Goal: Information Seeking & Learning: Find specific fact

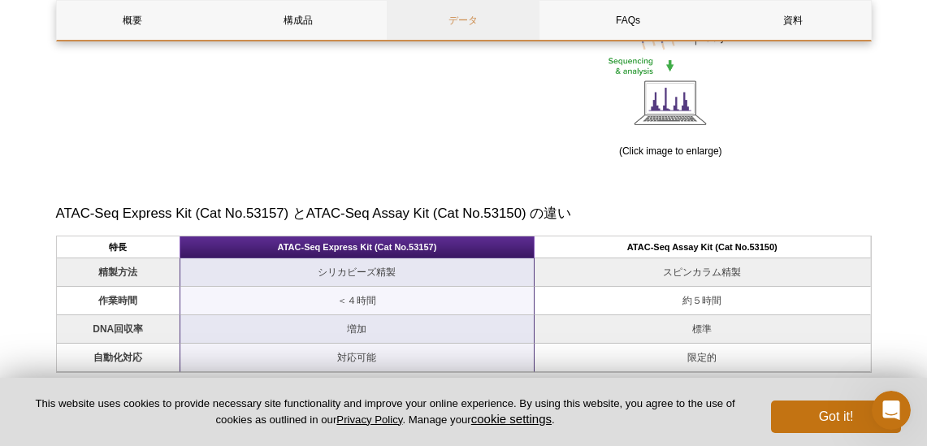
scroll to position [988, 0]
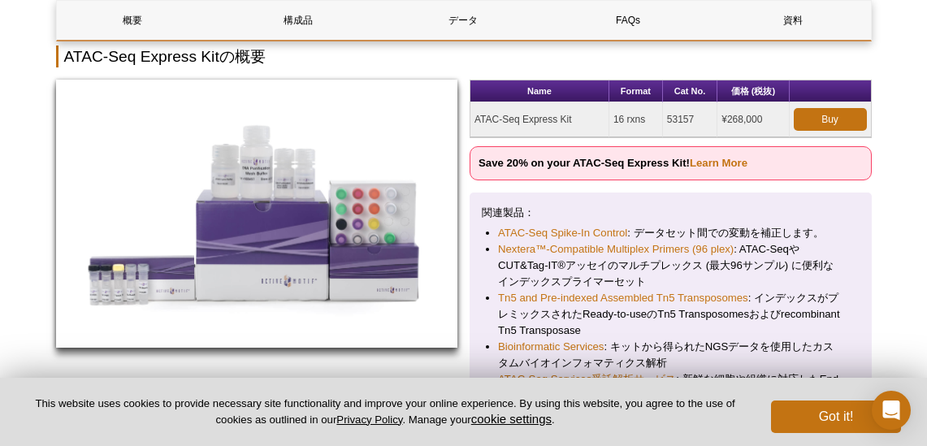
scroll to position [202, 0]
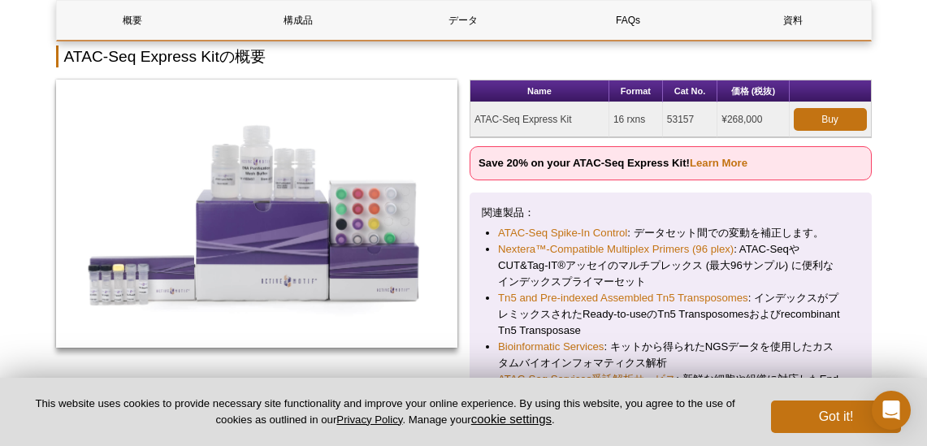
drag, startPoint x: 477, startPoint y: 120, endPoint x: 579, endPoint y: 118, distance: 102.4
click at [579, 118] on td "ATAC-Seq Express Kit" at bounding box center [539, 119] width 139 height 35
copy td "ATAC-Seq Express Kit"
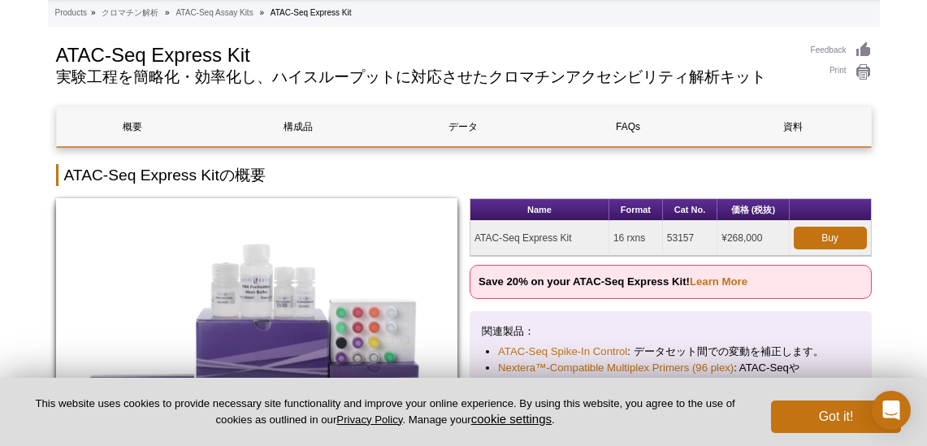
scroll to position [0, 0]
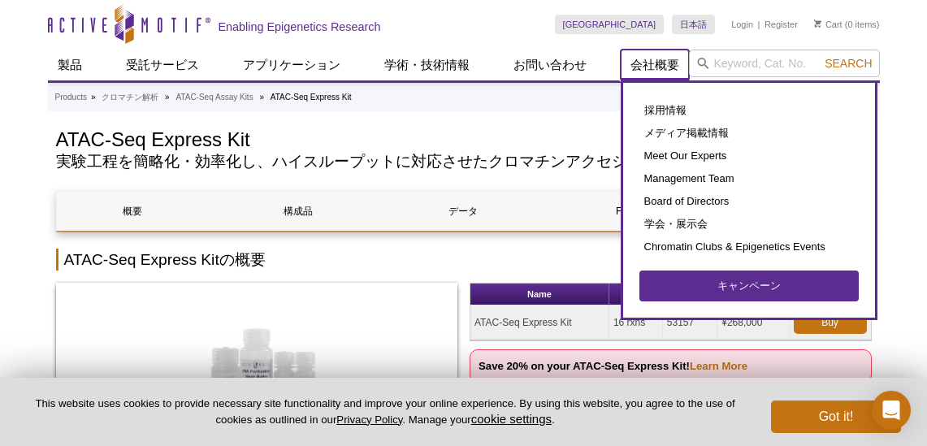
click at [677, 70] on link "会社概要" at bounding box center [654, 65] width 68 height 31
click at [668, 58] on link "会社概要" at bounding box center [654, 65] width 68 height 31
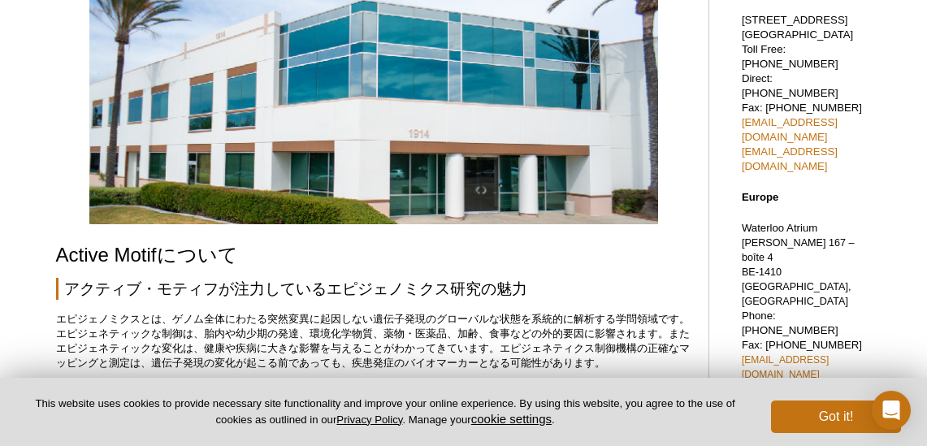
scroll to position [134, 0]
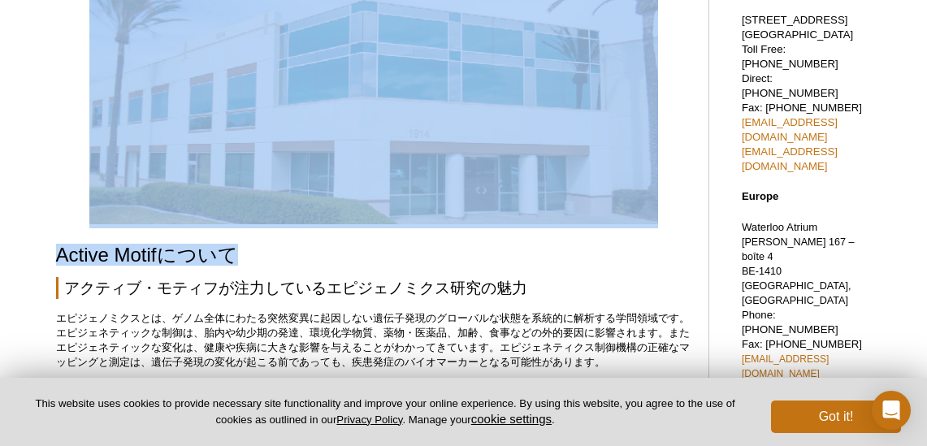
drag, startPoint x: 411, startPoint y: 261, endPoint x: 480, endPoint y: 223, distance: 78.9
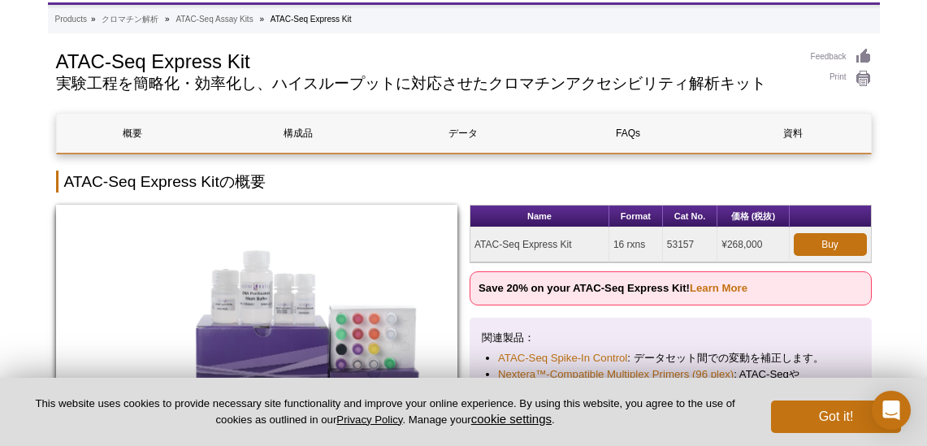
scroll to position [115, 0]
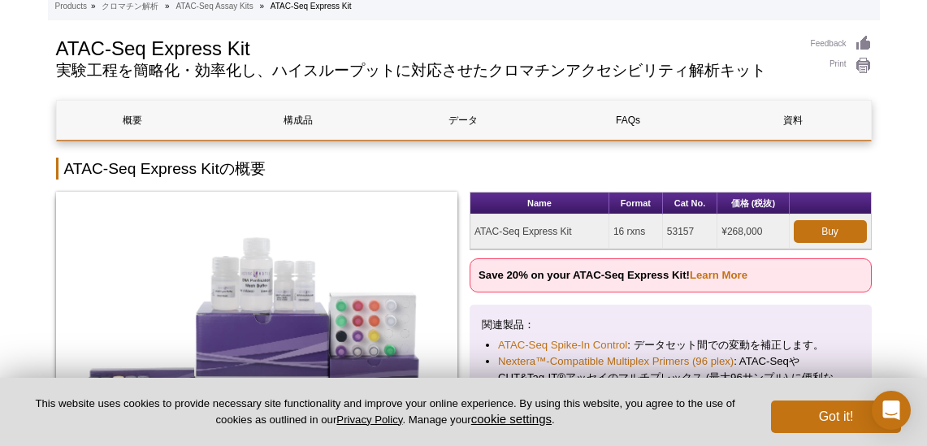
drag, startPoint x: 477, startPoint y: 230, endPoint x: 582, endPoint y: 227, distance: 105.6
click at [582, 227] on td "ATAC-Seq Express Kit" at bounding box center [539, 231] width 139 height 35
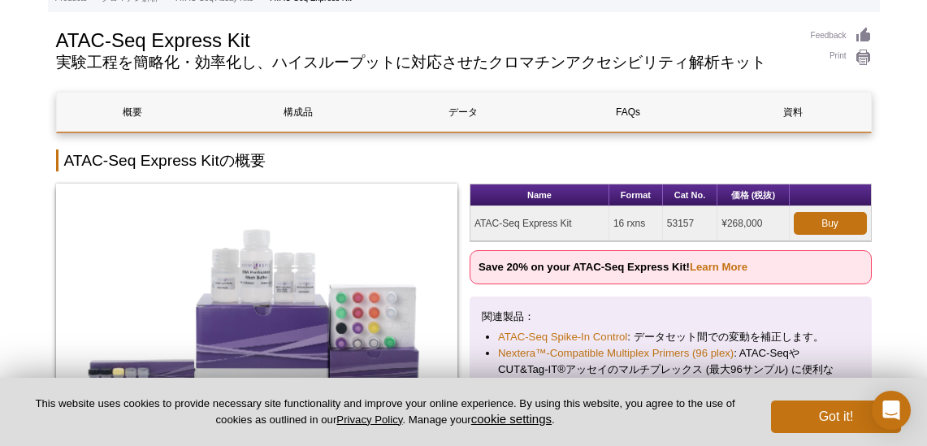
scroll to position [91, 0]
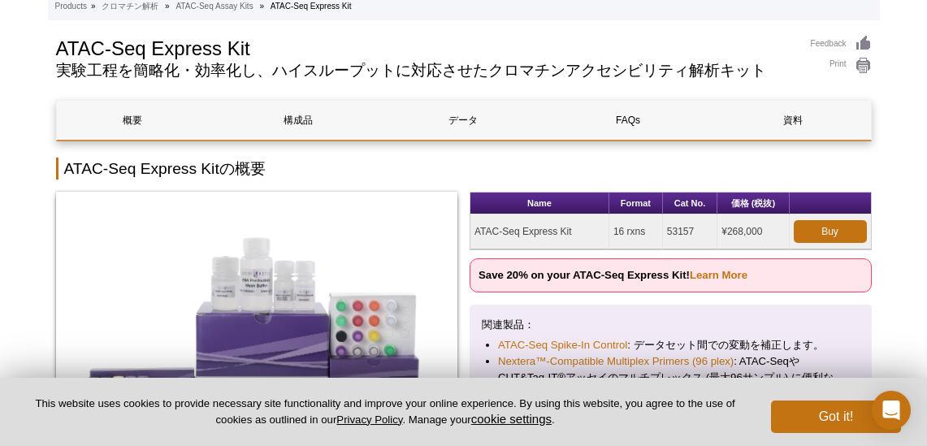
copy td "ATAC-Seq Express Kit"
drag, startPoint x: 668, startPoint y: 231, endPoint x: 698, endPoint y: 231, distance: 30.9
click at [698, 231] on td "53157" at bounding box center [690, 231] width 54 height 35
copy td "53157"
